Goal: Information Seeking & Learning: Learn about a topic

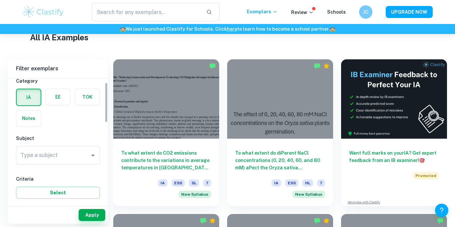
scroll to position [22, 0]
click at [59, 155] on input "Type a subject" at bounding box center [53, 153] width 68 height 13
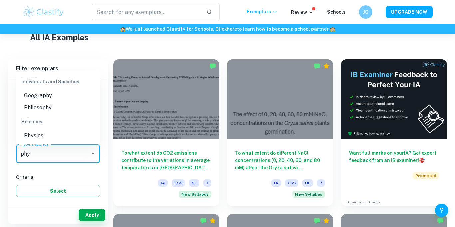
type input "phys"
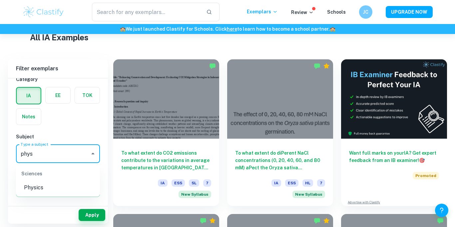
click at [42, 190] on li "Physics" at bounding box center [58, 188] width 84 height 12
click at [93, 213] on button "Apply" at bounding box center [92, 215] width 27 height 12
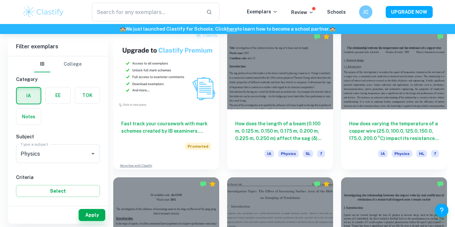
scroll to position [489, 0]
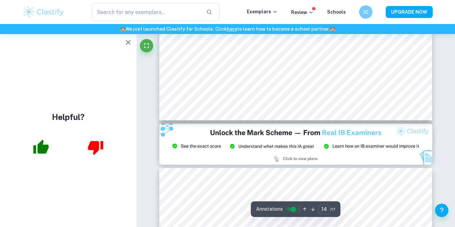
type input "15"
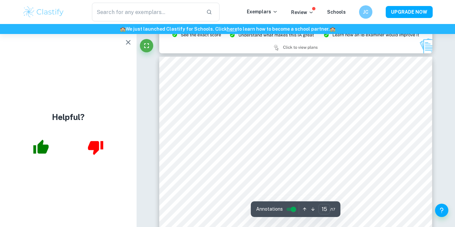
scroll to position [5658, 0]
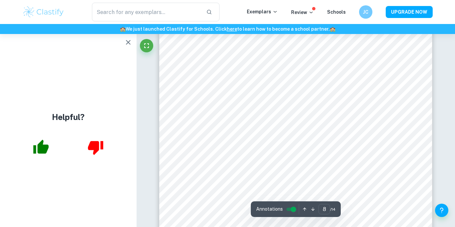
scroll to position [2868, 0]
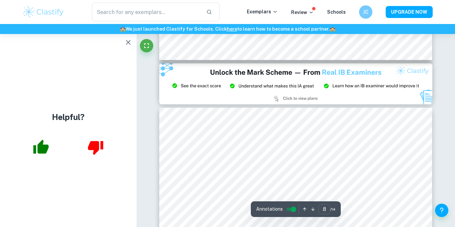
type input "9"
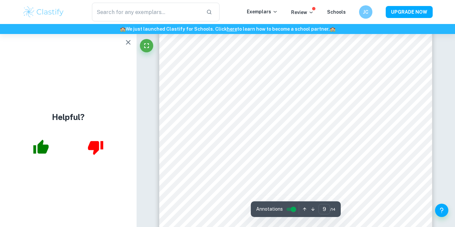
scroll to position [3348, 0]
